Goal: Information Seeking & Learning: Learn about a topic

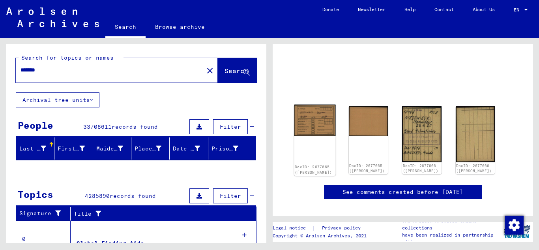
click at [314, 121] on img at bounding box center [314, 120] width 41 height 31
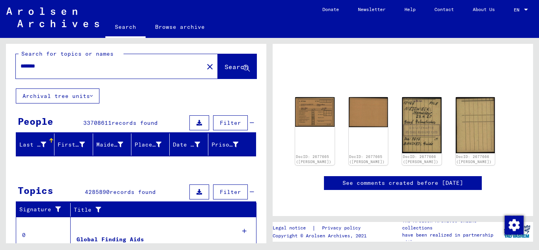
scroll to position [82, 0]
click at [315, 95] on img at bounding box center [314, 110] width 41 height 31
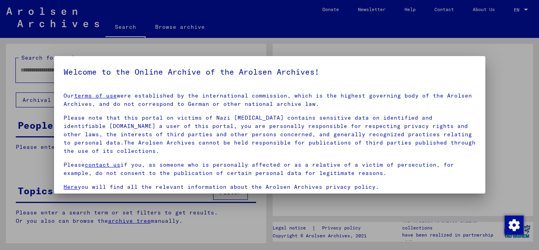
type input "*******"
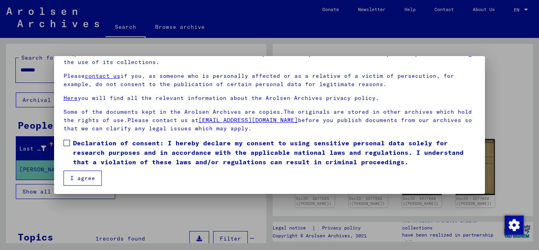
scroll to position [64, 0]
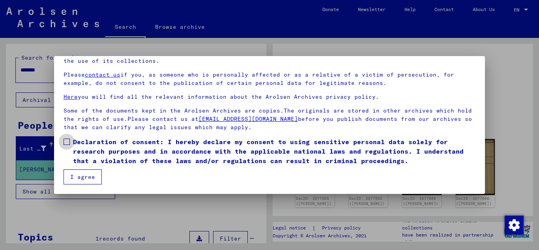
click at [69, 141] on span at bounding box center [67, 141] width 6 height 6
click at [93, 176] on button "I agree" at bounding box center [83, 176] width 38 height 15
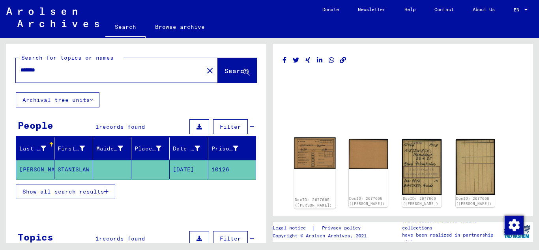
click at [314, 157] on img at bounding box center [314, 152] width 41 height 31
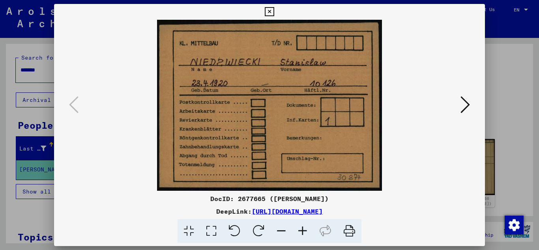
click at [466, 105] on icon at bounding box center [464, 104] width 9 height 19
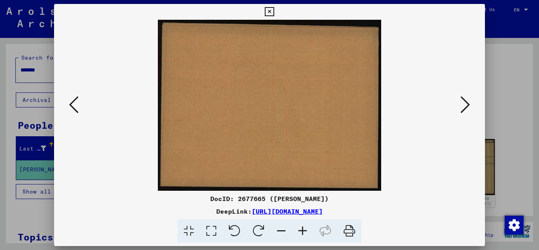
click at [465, 104] on icon at bounding box center [464, 104] width 9 height 19
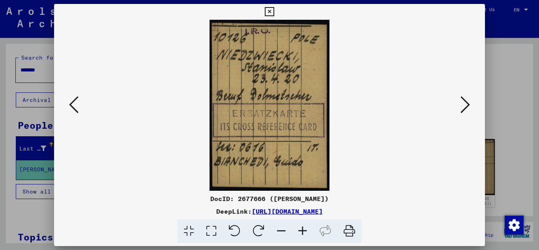
click at [465, 104] on icon at bounding box center [464, 104] width 9 height 19
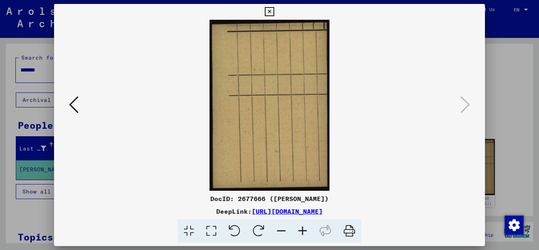
click at [75, 104] on icon at bounding box center [73, 104] width 9 height 19
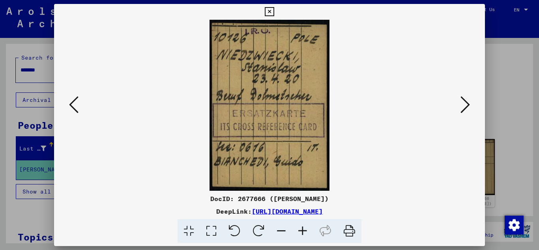
click at [268, 10] on icon at bounding box center [269, 11] width 9 height 9
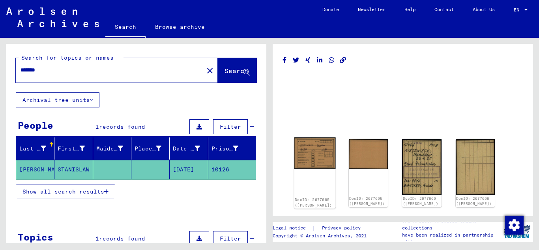
click at [306, 157] on img at bounding box center [314, 152] width 41 height 31
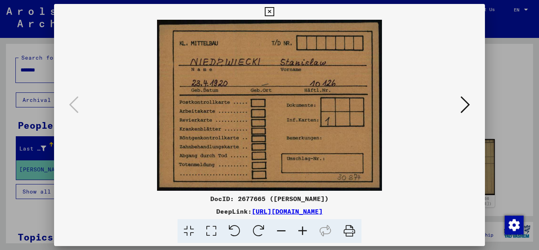
click at [270, 14] on icon at bounding box center [269, 11] width 9 height 9
